Goal: Task Accomplishment & Management: Manage account settings

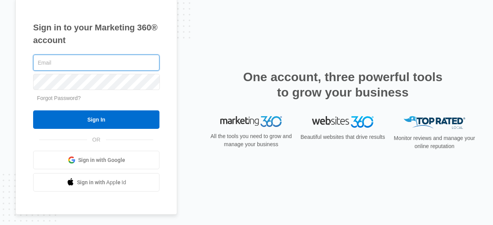
click at [101, 65] on input "text" at bounding box center [96, 63] width 126 height 16
click at [105, 68] on input "text" at bounding box center [96, 63] width 126 height 16
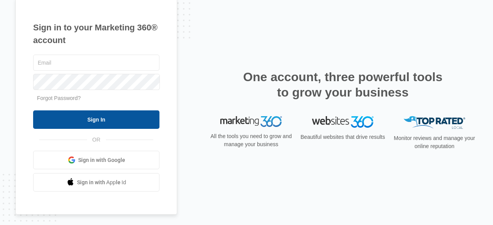
click at [114, 118] on input "Sign In" at bounding box center [96, 120] width 126 height 18
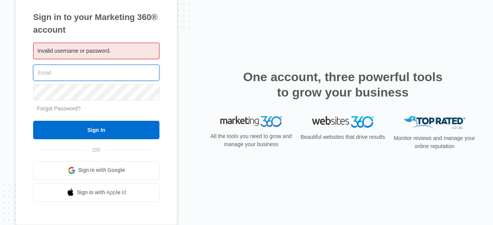
click at [88, 67] on input "text" at bounding box center [96, 73] width 126 height 16
click at [90, 51] on span "Invalid username or password." at bounding box center [74, 51] width 74 height 6
paste input "[EMAIL_ADDRESS][DOMAIN_NAME]"
type input "[EMAIL_ADDRESS][DOMAIN_NAME]"
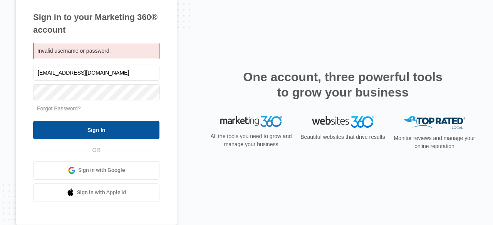
click at [100, 132] on input "Sign In" at bounding box center [96, 130] width 126 height 18
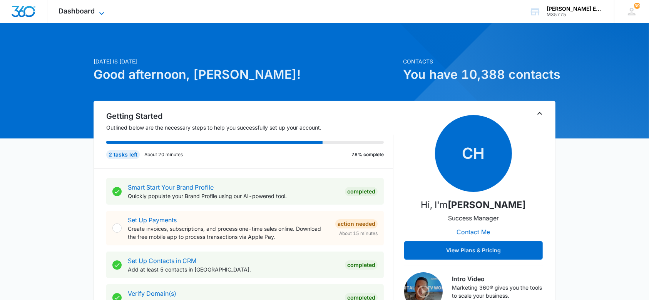
click at [102, 10] on icon at bounding box center [101, 13] width 9 height 9
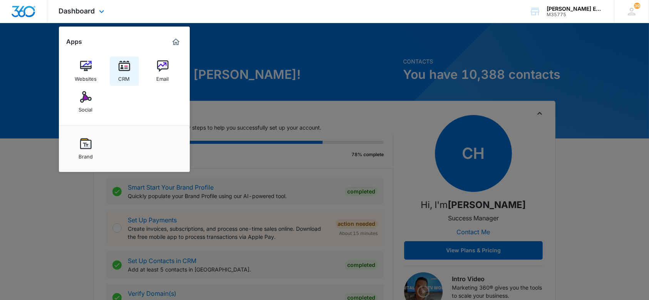
click at [124, 70] on img at bounding box center [125, 66] width 12 height 12
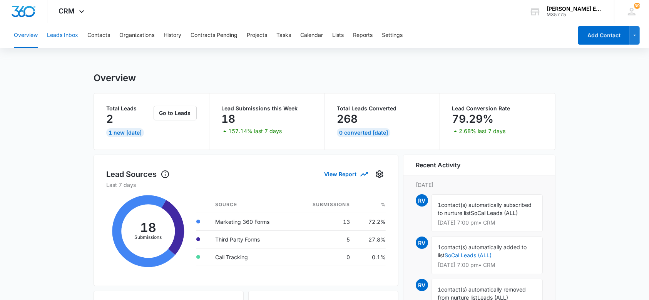
click at [58, 33] on button "Leads Inbox" at bounding box center [62, 35] width 31 height 25
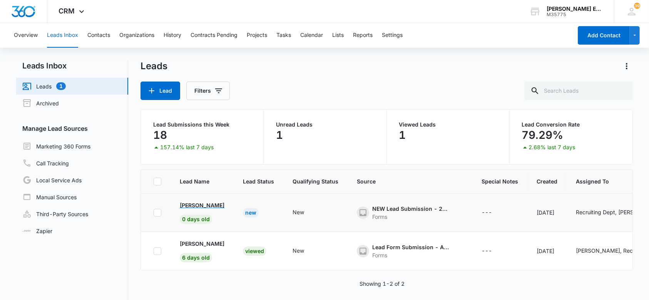
click at [209, 204] on p "Natacha Jean" at bounding box center [202, 205] width 45 height 8
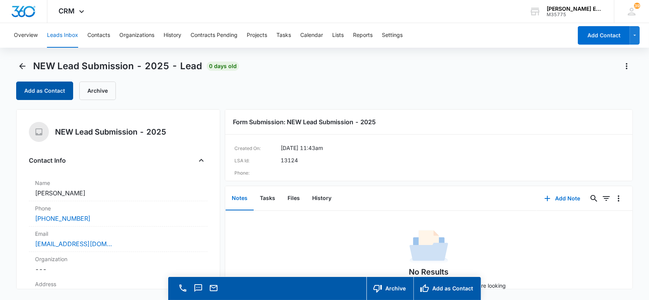
click at [40, 94] on button "Add as Contact" at bounding box center [44, 91] width 57 height 18
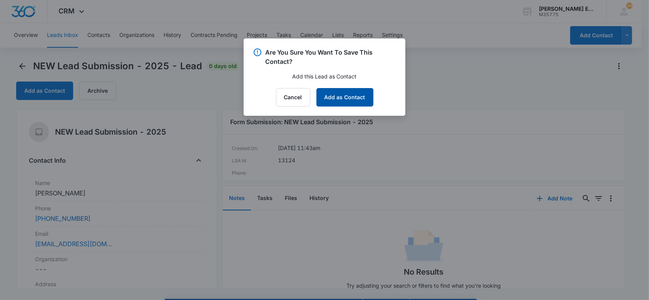
click at [351, 102] on button "Add as Contact" at bounding box center [345, 97] width 57 height 18
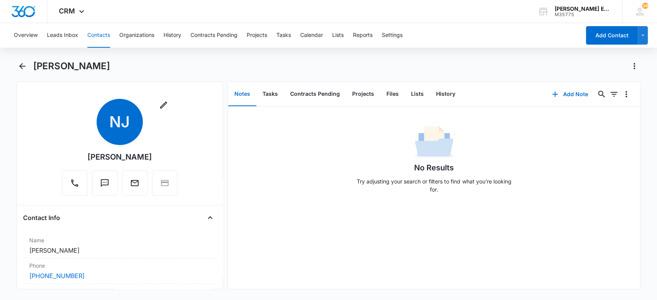
click at [5, 178] on main "Natacha Jean Remove NJ Natacha Jean Contact Info Name Cancel Save Changes Natac…" at bounding box center [328, 179] width 657 height 239
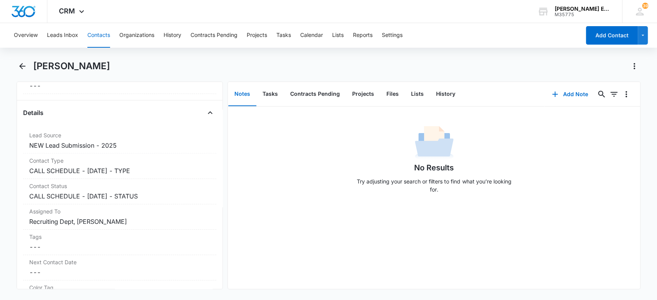
scroll to position [269, 0]
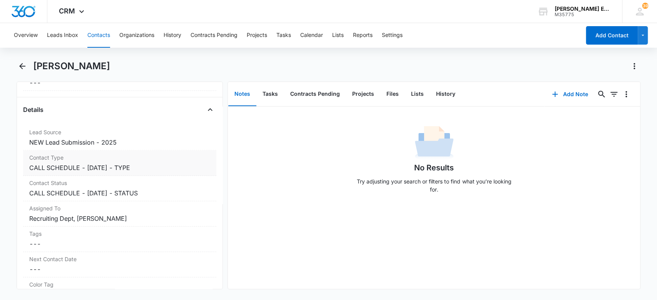
click at [183, 159] on label "Contact Type" at bounding box center [119, 158] width 181 height 8
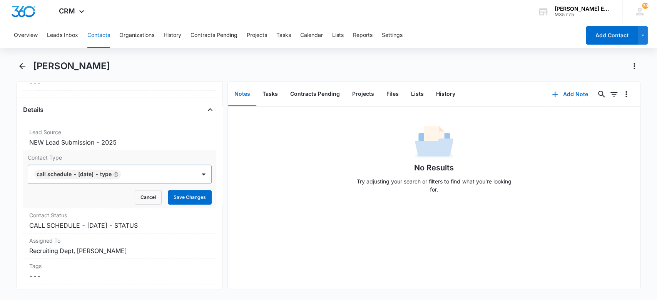
click at [119, 174] on icon "Remove CALL SCHEDULE - DEC 2024 - TYPE" at bounding box center [115, 175] width 5 height 6
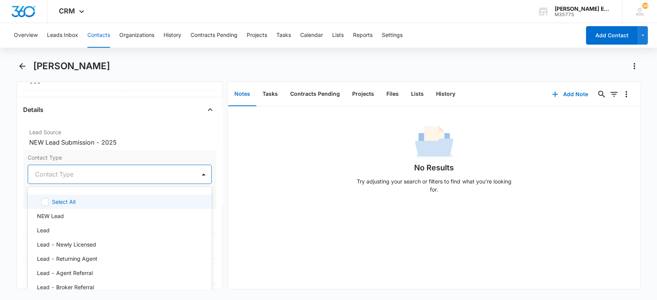
click at [123, 174] on div at bounding box center [110, 174] width 151 height 11
type input "lea"
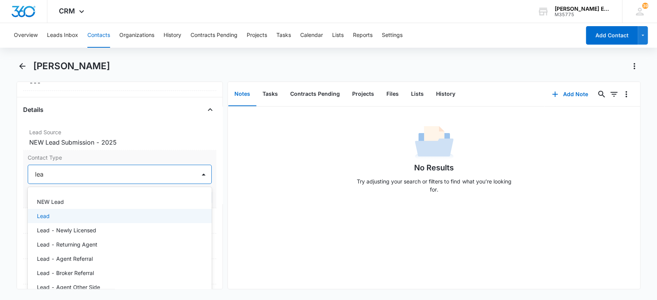
click at [134, 221] on div "Lead" at bounding box center [120, 216] width 184 height 14
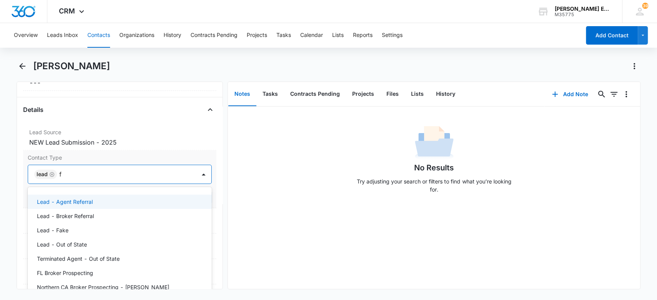
type input "fr"
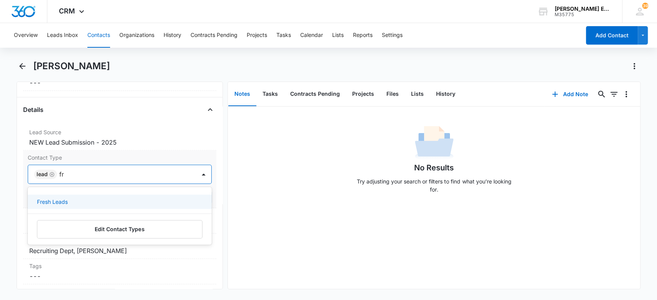
click at [153, 200] on div "Fresh Leads" at bounding box center [119, 202] width 164 height 8
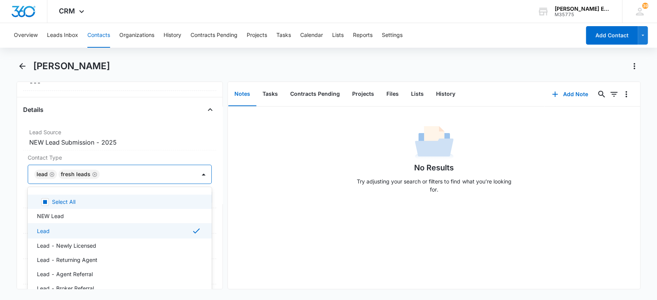
click at [259, 194] on div "No Results Try adjusting your search or filters to find what you’re looking for." at bounding box center [434, 162] width 412 height 76
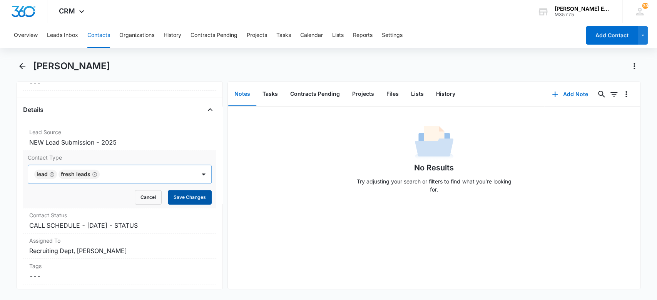
click at [197, 197] on button "Save Changes" at bounding box center [190, 197] width 44 height 15
click at [167, 223] on dd "Cancel Save Changes CALL SCHEDULE - DEC 2024 - STATUS" at bounding box center [119, 225] width 181 height 9
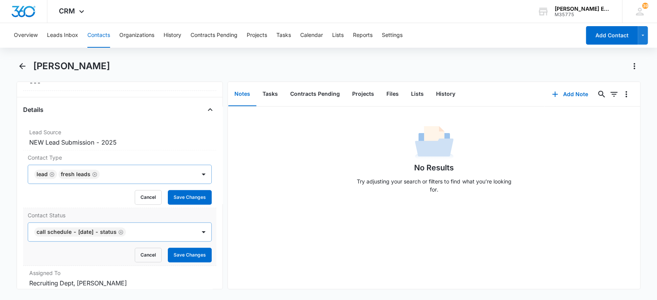
click at [123, 230] on icon "Remove CALL SCHEDULE - DEC 2024 - STATUS" at bounding box center [121, 232] width 5 height 5
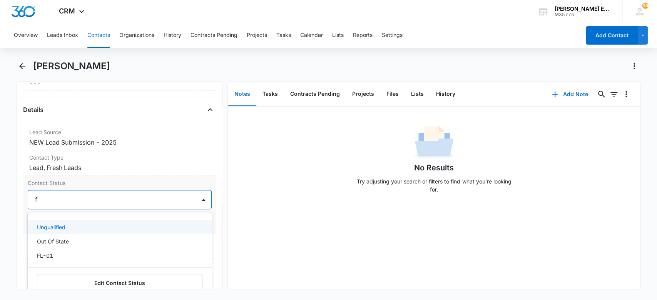
type input "fl"
click at [39, 228] on p "FL-01" at bounding box center [45, 227] width 16 height 8
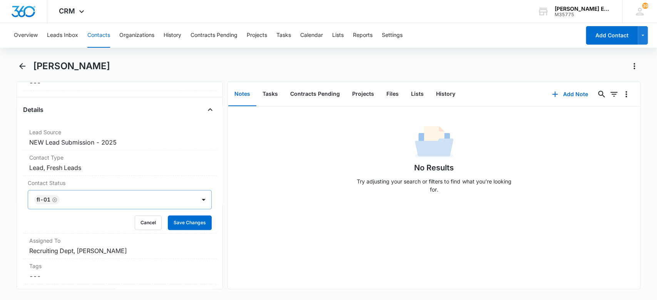
click at [295, 186] on div "No Results Try adjusting your search or filters to find what you’re looking for." at bounding box center [434, 162] width 412 height 76
click at [192, 220] on button "Save Changes" at bounding box center [190, 223] width 44 height 15
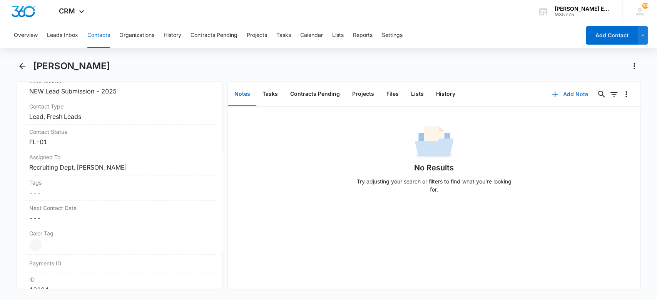
click at [578, 96] on button "Add Note" at bounding box center [570, 94] width 51 height 18
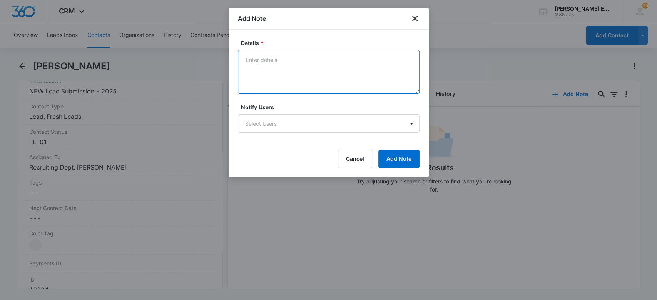
click at [261, 72] on textarea "Details *" at bounding box center [329, 72] width 182 height 44
type textarea "The agent scheduled a demo call using the calendly link"
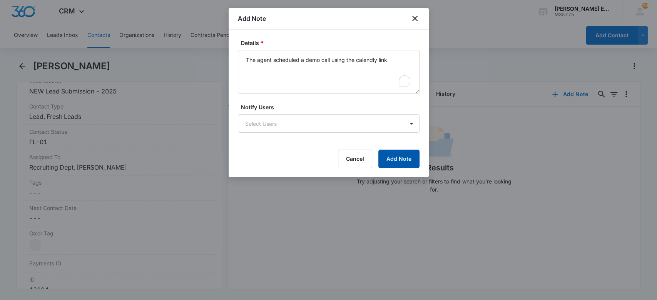
click at [396, 157] on button "Add Note" at bounding box center [399, 159] width 41 height 18
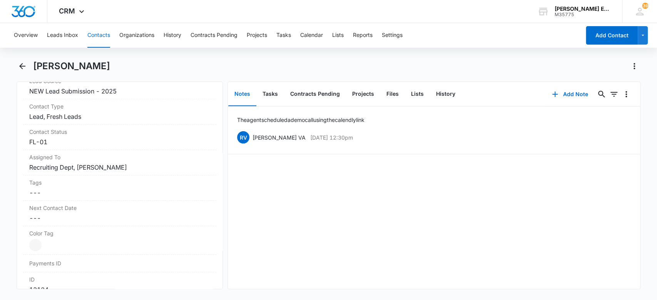
click at [102, 34] on button "Contacts" at bounding box center [98, 35] width 23 height 25
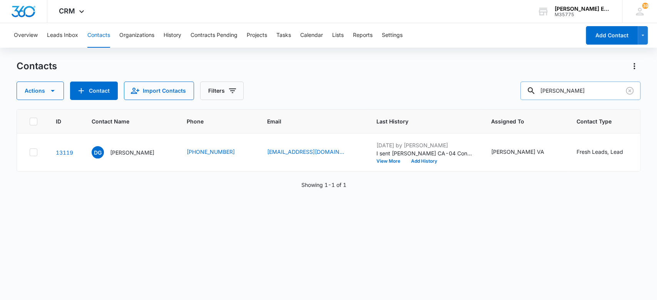
drag, startPoint x: 568, startPoint y: 93, endPoint x: 545, endPoint y: 89, distance: 23.1
click at [545, 89] on input "Damian" at bounding box center [581, 91] width 120 height 18
paste input "nessa"
type input "Danessa"
click at [143, 153] on p "Danessa Jackson" at bounding box center [132, 153] width 44 height 8
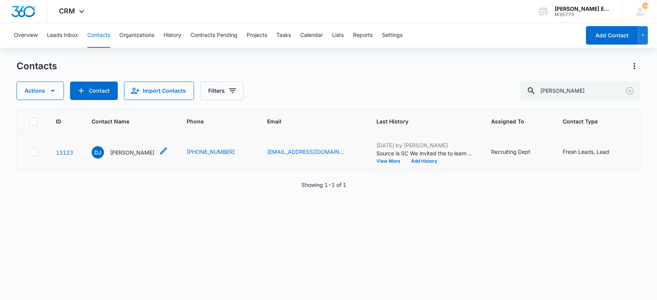
click at [143, 153] on p "Danessa Jackson" at bounding box center [132, 153] width 44 height 8
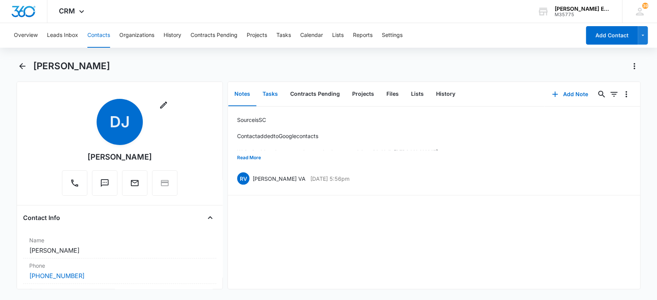
click at [267, 94] on button "Tasks" at bounding box center [270, 94] width 28 height 24
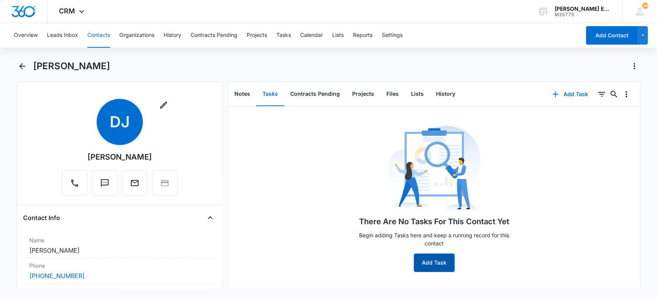
click at [436, 265] on button "Add Task" at bounding box center [434, 263] width 41 height 18
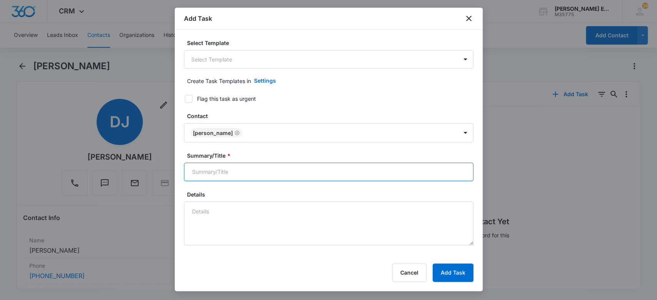
click at [251, 171] on input "Summary/Title *" at bounding box center [329, 172] width 290 height 18
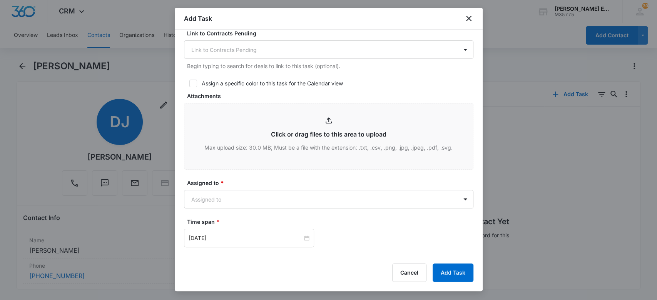
scroll to position [359, 0]
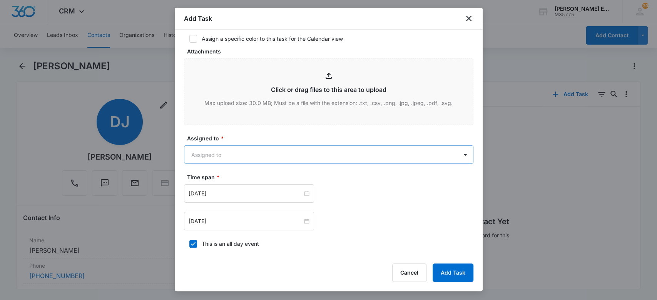
type input "Send contract, demo link, sample of tools and plan fee email"
click at [296, 150] on body "CRM Apps Websites CRM Email Social Brand Allison James Estates and Homes M35775…" at bounding box center [328, 150] width 657 height 300
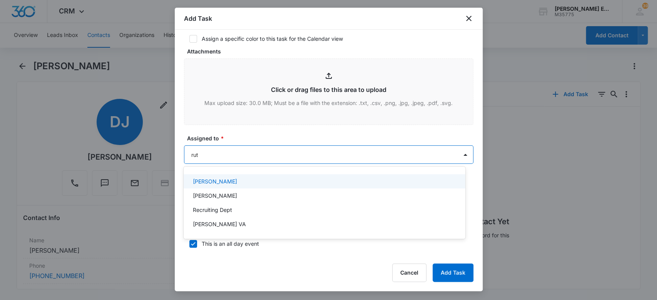
type input "ruth"
click at [248, 186] on div "Ruth VA" at bounding box center [325, 181] width 282 height 14
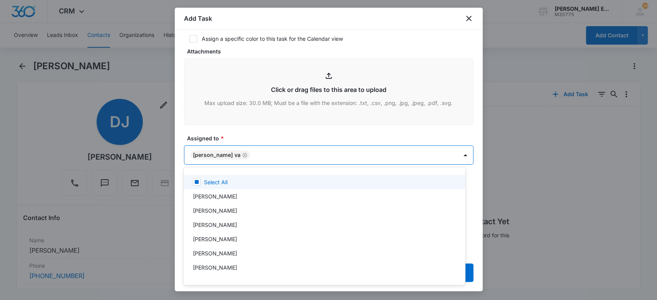
click at [253, 137] on div at bounding box center [328, 150] width 657 height 300
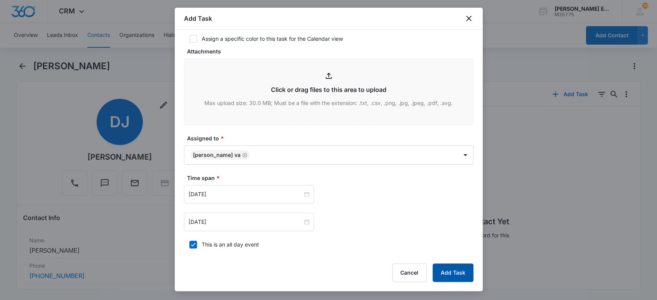
drag, startPoint x: 443, startPoint y: 272, endPoint x: 436, endPoint y: 273, distance: 6.9
click at [444, 272] on button "Add Task" at bounding box center [453, 273] width 41 height 18
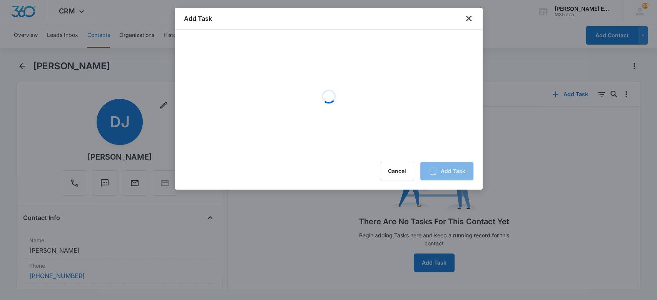
scroll to position [0, 0]
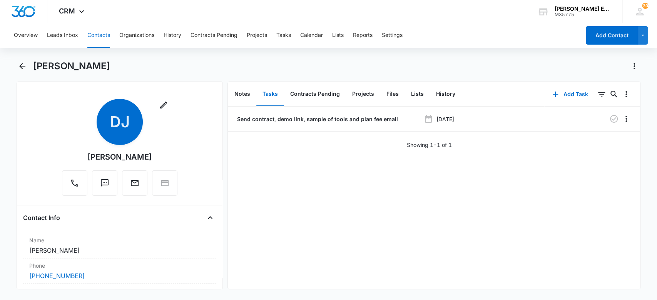
click at [102, 34] on button "Contacts" at bounding box center [98, 35] width 23 height 25
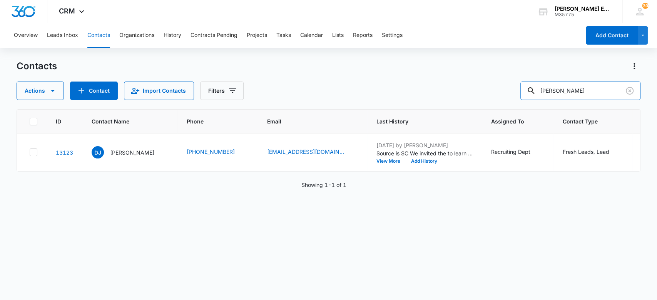
drag, startPoint x: 574, startPoint y: 89, endPoint x: 447, endPoint y: 88, distance: 127.1
click at [447, 88] on div "Actions Contact Import Contacts Filters Danessa" at bounding box center [329, 91] width 625 height 18
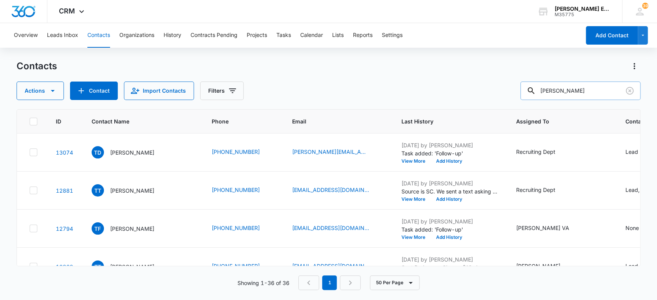
paste input "Johnson"
type input "tracy Johnson"
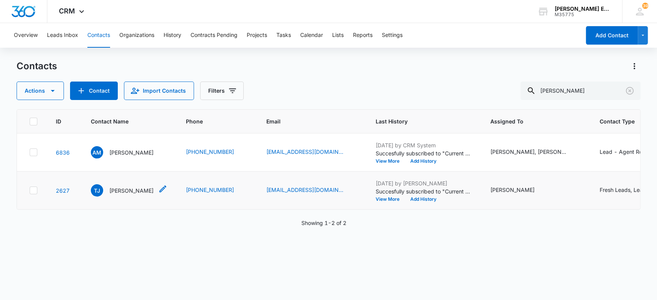
click at [137, 195] on p "Tracy Johnson" at bounding box center [131, 191] width 44 height 8
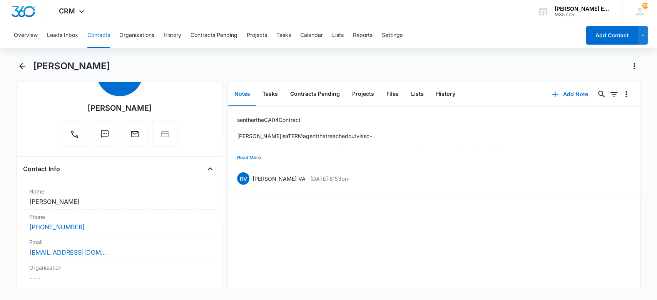
scroll to position [109, 0]
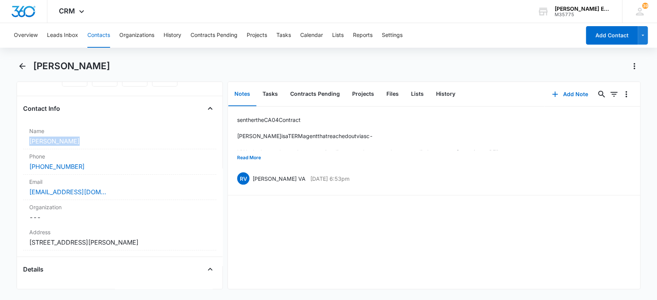
drag, startPoint x: 84, startPoint y: 141, endPoint x: 19, endPoint y: 137, distance: 65.6
click at [19, 137] on div "Remove TJ Tracy Johnson Contact Info Name Cancel Save Changes Tracy Johnson Pho…" at bounding box center [120, 186] width 207 height 208
copy dd "Tracy Johnson"
click at [279, 242] on div "sent her the CA 04 Contract Tracy is a TERM agent that reached out via sc- Hi A…" at bounding box center [434, 198] width 412 height 183
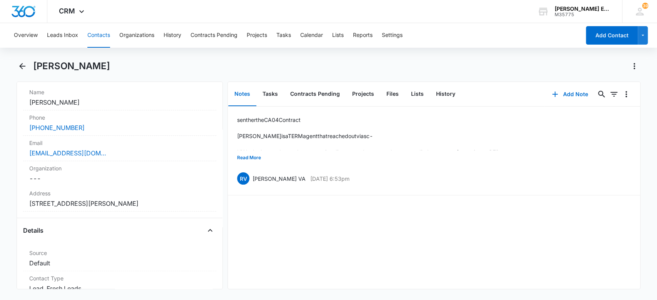
scroll to position [212, 0]
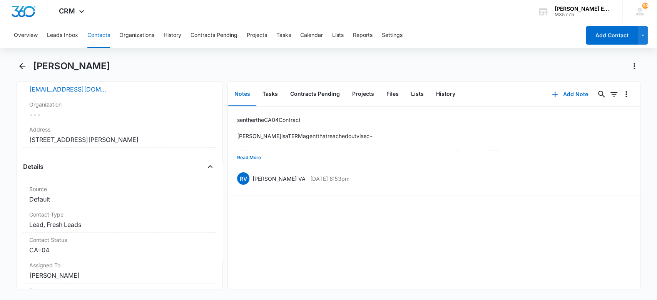
click at [105, 36] on button "Contacts" at bounding box center [98, 35] width 23 height 25
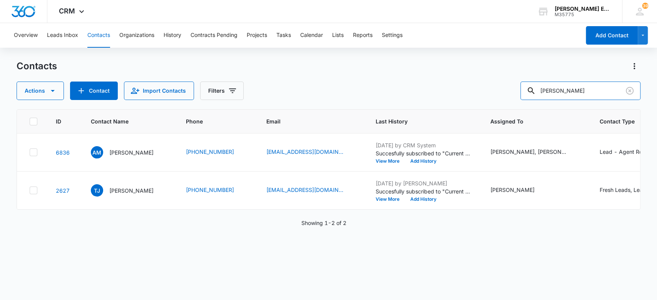
drag, startPoint x: 591, startPoint y: 91, endPoint x: 516, endPoint y: 91, distance: 75.1
click at [516, 91] on div "Actions Contact Import Contacts Filters tracy Johnson" at bounding box center [329, 91] width 625 height 18
paste input "Andrew Cope"
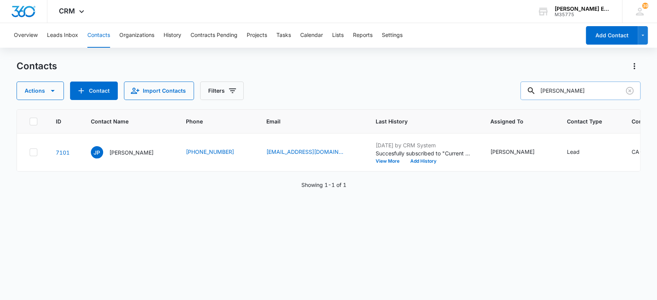
click at [549, 88] on input "Andrew Cope" at bounding box center [581, 91] width 120 height 18
drag, startPoint x: 568, startPoint y: 92, endPoint x: 502, endPoint y: 91, distance: 66.6
click at [502, 91] on div "Actions Contact Import Contacts Filters Andrew Cope" at bounding box center [329, 91] width 625 height 18
drag, startPoint x: 575, startPoint y: 86, endPoint x: 539, endPoint y: 82, distance: 35.7
click at [539, 82] on div "Cope" at bounding box center [581, 91] width 120 height 18
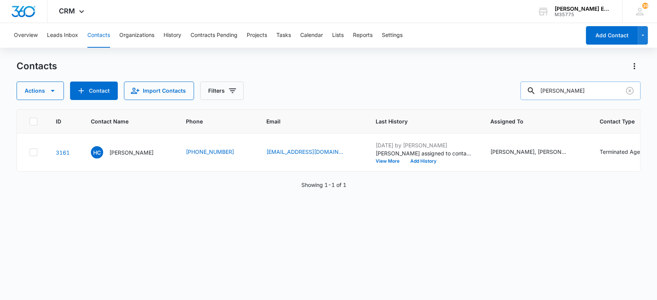
type input "Andrew Cope"
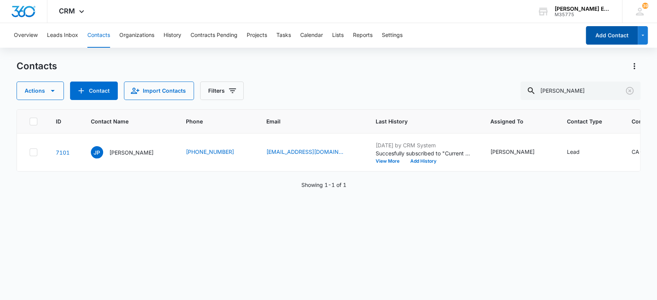
click at [613, 34] on button "Add Contact" at bounding box center [612, 35] width 52 height 18
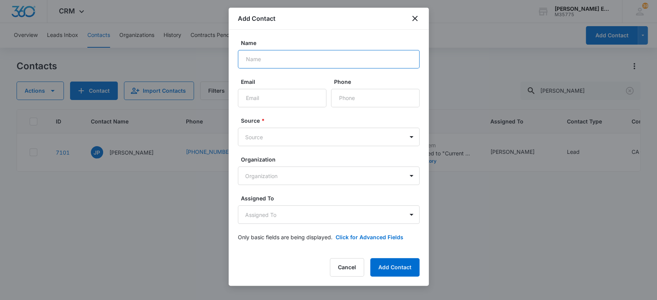
paste input "Andrew Cope"
type input "Andrew Cope"
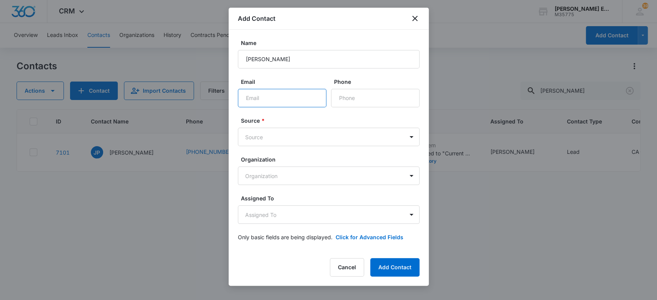
paste input "andrewcope.1@gmail.com,"
type input "andrewcope.1@gmail.com"
drag, startPoint x: 350, startPoint y: 103, endPoint x: 345, endPoint y: 105, distance: 5.0
click at [350, 103] on input "Phone" at bounding box center [375, 98] width 89 height 18
click at [297, 100] on input "andrewcope.1@gmail.com" at bounding box center [282, 98] width 89 height 18
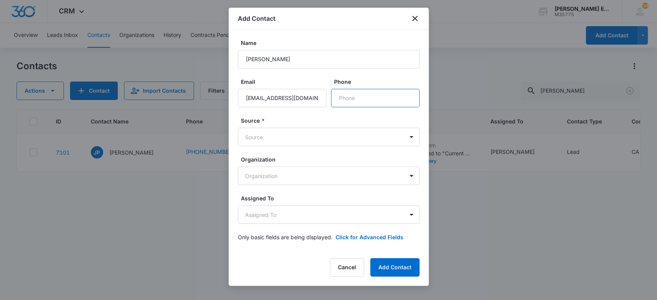
click at [372, 102] on input "Phone" at bounding box center [375, 98] width 89 height 18
click at [299, 109] on form "Name Andrew Cope Email andrewcope.1@gmail.com Phone Source * Source Organizatio…" at bounding box center [329, 145] width 182 height 212
click at [388, 270] on button "Add Contact" at bounding box center [394, 267] width 49 height 18
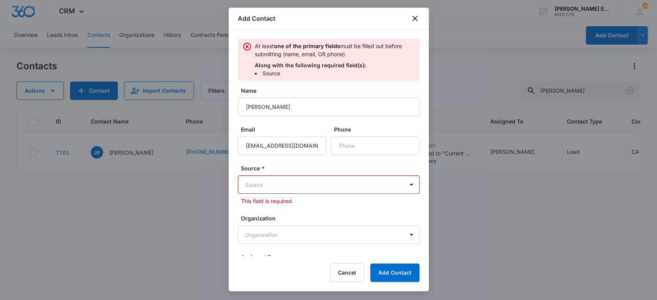
click at [289, 182] on body "CRM Apps Websites CRM Email Social Brand Allison James Estates and Homes M35775…" at bounding box center [328, 150] width 657 height 300
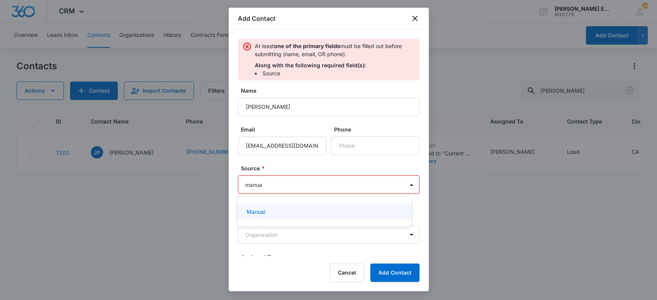
type input "manual"
click at [281, 209] on div "Manual" at bounding box center [324, 212] width 154 height 8
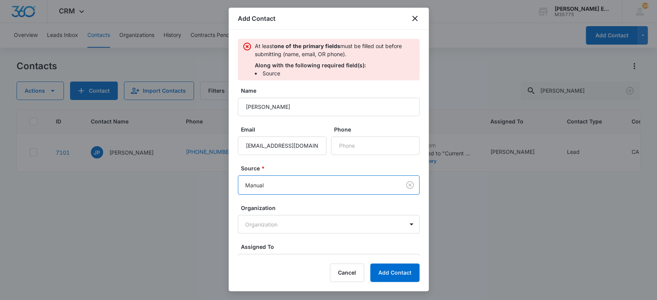
scroll to position [9, 0]
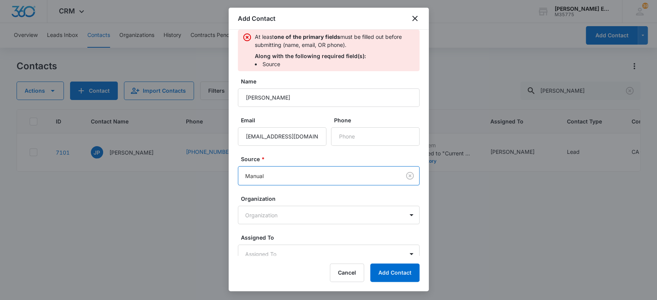
click at [300, 156] on label "Source *" at bounding box center [332, 159] width 182 height 8
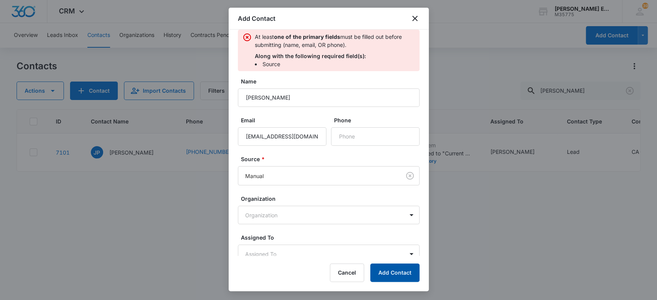
click at [389, 275] on button "Add Contact" at bounding box center [394, 273] width 49 height 18
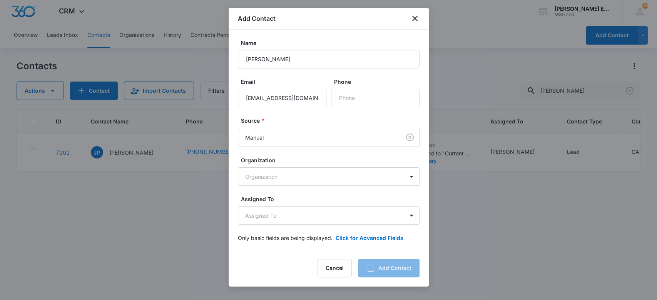
scroll to position [0, 0]
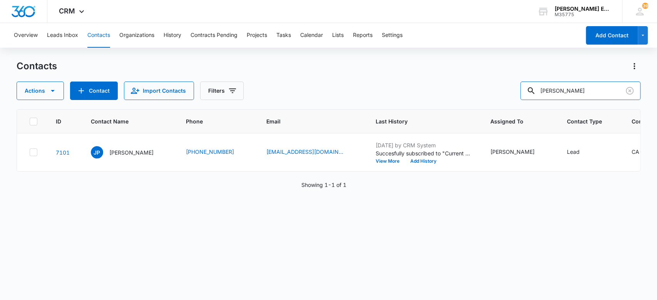
drag, startPoint x: 594, startPoint y: 93, endPoint x: 513, endPoint y: 104, distance: 81.2
click at [513, 104] on div "Contacts Actions Contact Import Contacts Filters Andrew Cope ID Contact Name Ph…" at bounding box center [329, 180] width 625 height 240
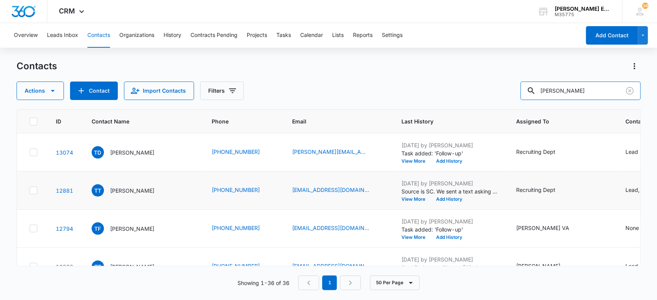
type input "tracy johnson"
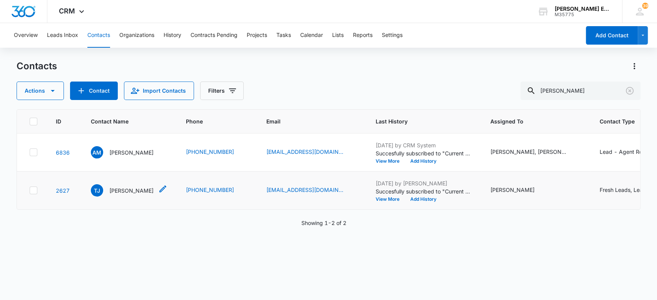
click at [127, 195] on p "Tracy Johnson" at bounding box center [131, 191] width 44 height 8
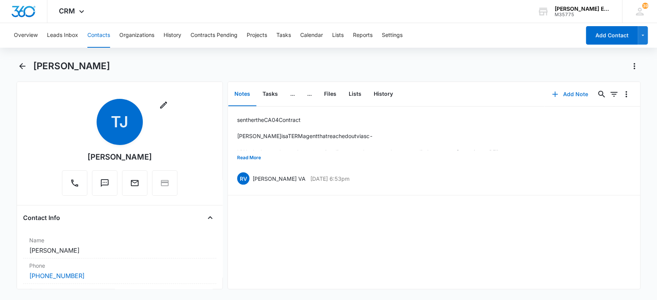
click at [556, 93] on button "Add Note" at bounding box center [570, 94] width 51 height 18
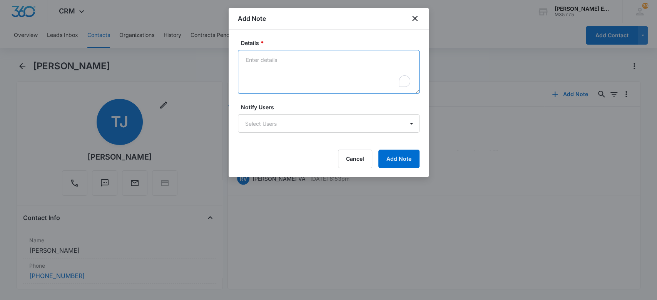
click at [343, 73] on textarea "Details *" at bounding box center [329, 72] width 182 height 44
type textarea "no onboarding fee"
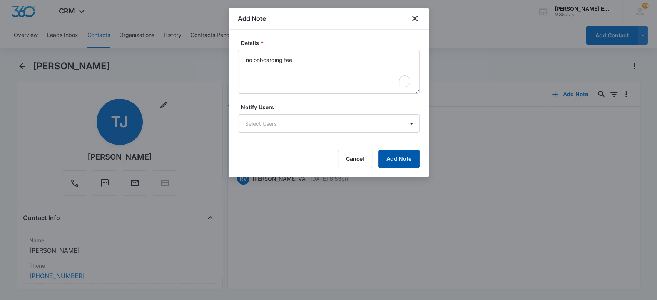
click at [417, 153] on button "Add Note" at bounding box center [399, 159] width 41 height 18
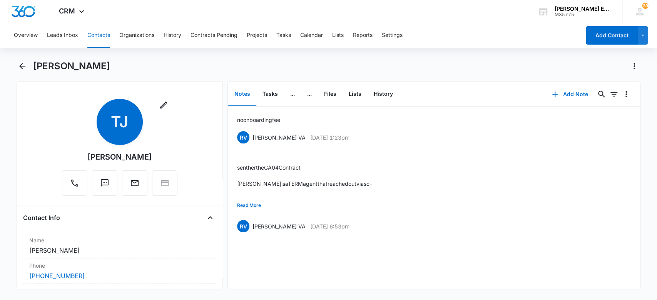
click at [100, 32] on button "Contacts" at bounding box center [98, 35] width 23 height 25
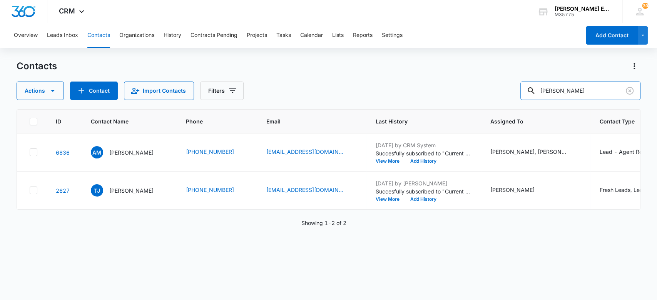
drag, startPoint x: 592, startPoint y: 91, endPoint x: 496, endPoint y: 101, distance: 95.7
click at [496, 101] on div "Contacts Actions Contact Import Contacts Filters tracy johnson ID Contact Name …" at bounding box center [329, 180] width 625 height 240
type input "natacha"
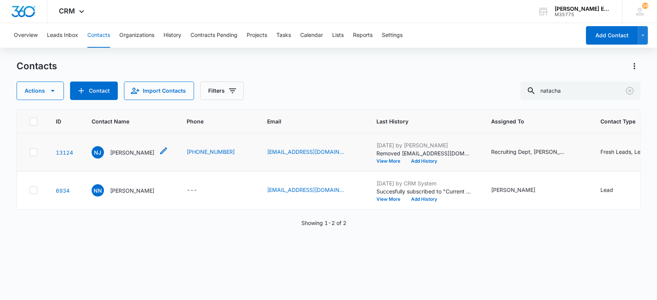
click at [138, 154] on p "Natacha Jean" at bounding box center [132, 153] width 44 height 8
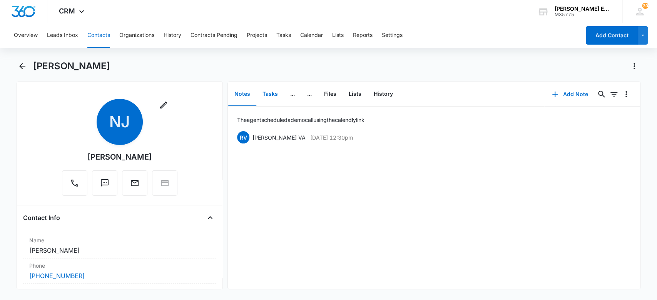
drag, startPoint x: 276, startPoint y: 95, endPoint x: 270, endPoint y: 100, distance: 7.9
click at [276, 95] on button "Tasks" at bounding box center [270, 94] width 28 height 24
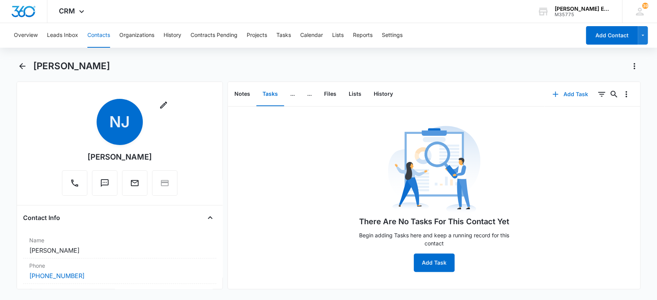
click at [553, 94] on button "Add Task" at bounding box center [570, 94] width 51 height 18
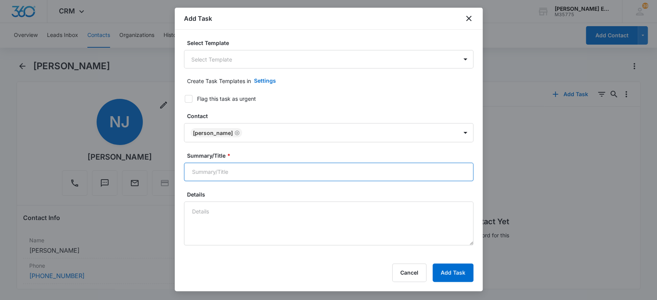
click at [236, 171] on input "Summary/Title *" at bounding box center [329, 172] width 290 height 18
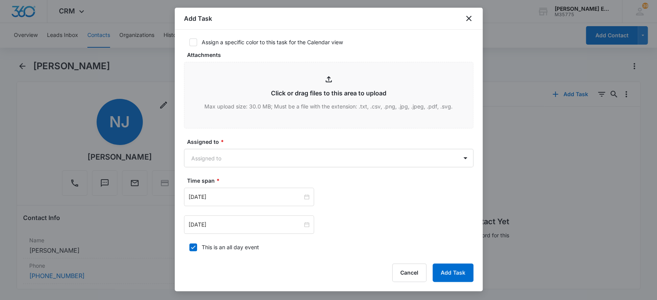
scroll to position [361, 0]
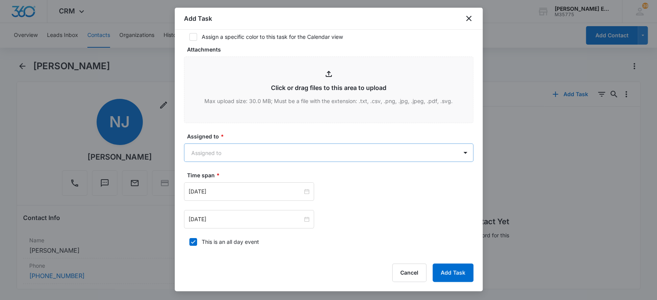
type input "Send calendly text"
click at [243, 148] on body "CRM Apps Websites CRM Email Social Brand Allison James Estates and Homes M35775…" at bounding box center [328, 150] width 657 height 300
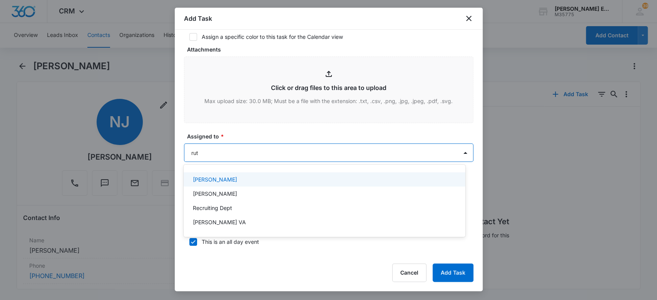
type input "ruth"
click at [239, 179] on div "Ruth VA" at bounding box center [324, 180] width 262 height 8
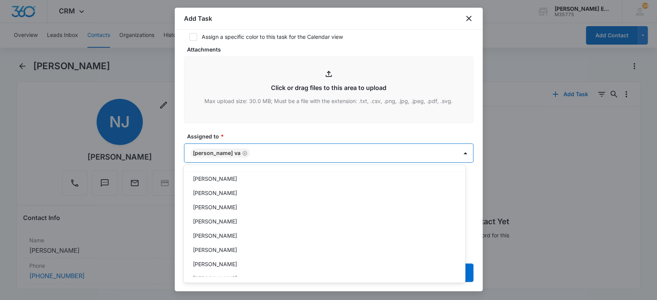
scroll to position [30, 0]
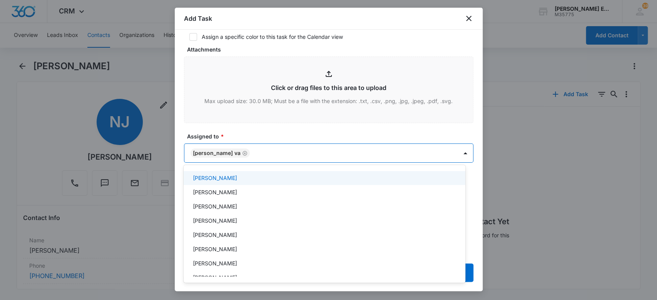
click at [300, 134] on div at bounding box center [328, 150] width 657 height 300
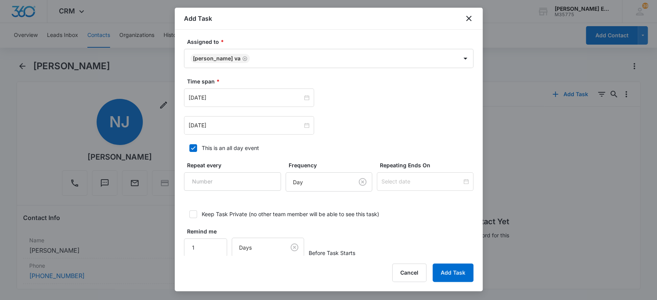
scroll to position [465, 0]
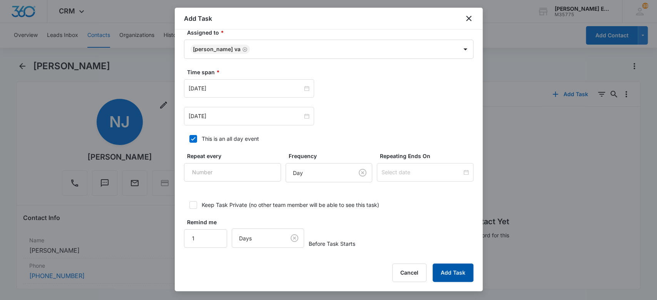
click at [446, 276] on button "Add Task" at bounding box center [453, 273] width 41 height 18
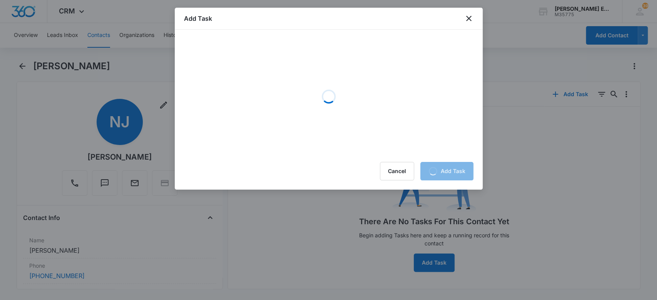
scroll to position [0, 0]
